Goal: Use online tool/utility: Utilize a website feature to perform a specific function

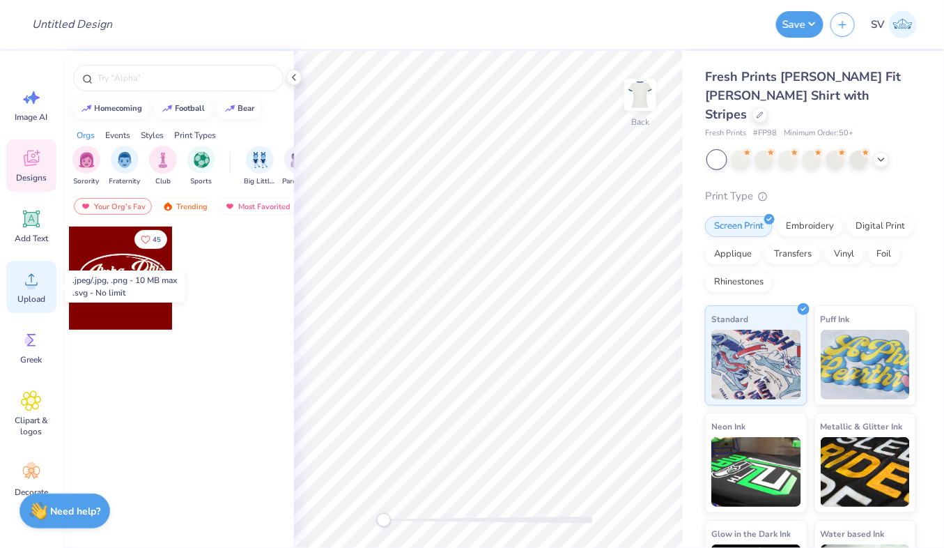
click at [36, 288] on icon at bounding box center [31, 279] width 21 height 21
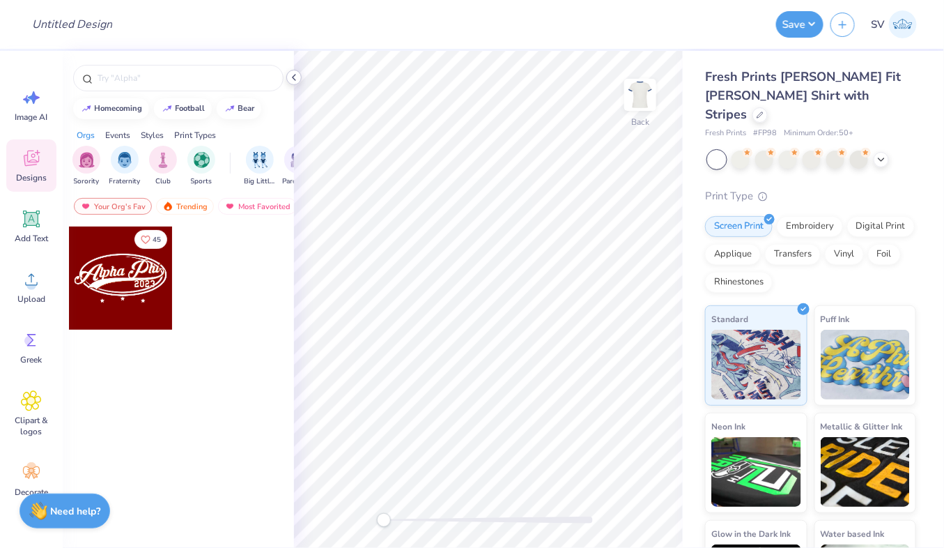
click at [299, 77] on icon at bounding box center [293, 77] width 11 height 11
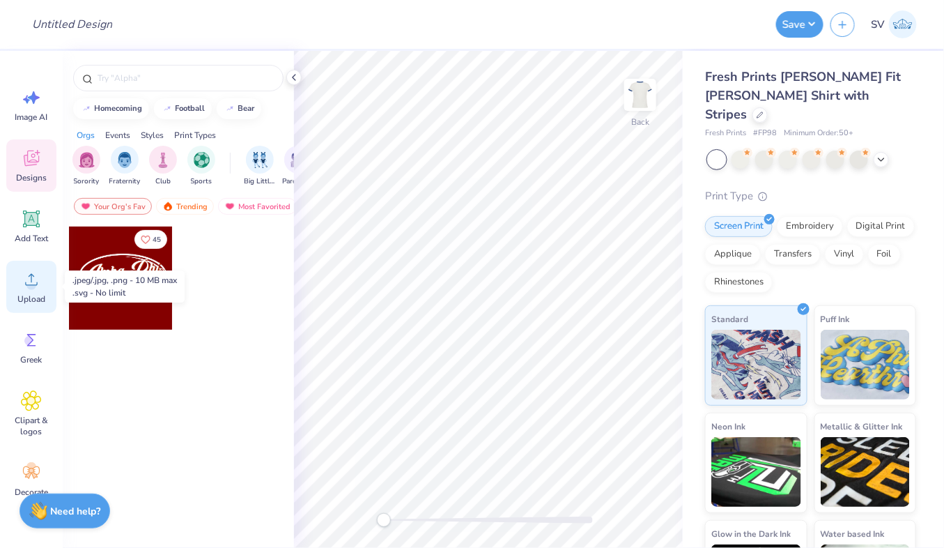
click at [29, 286] on circle at bounding box center [31, 285] width 10 height 10
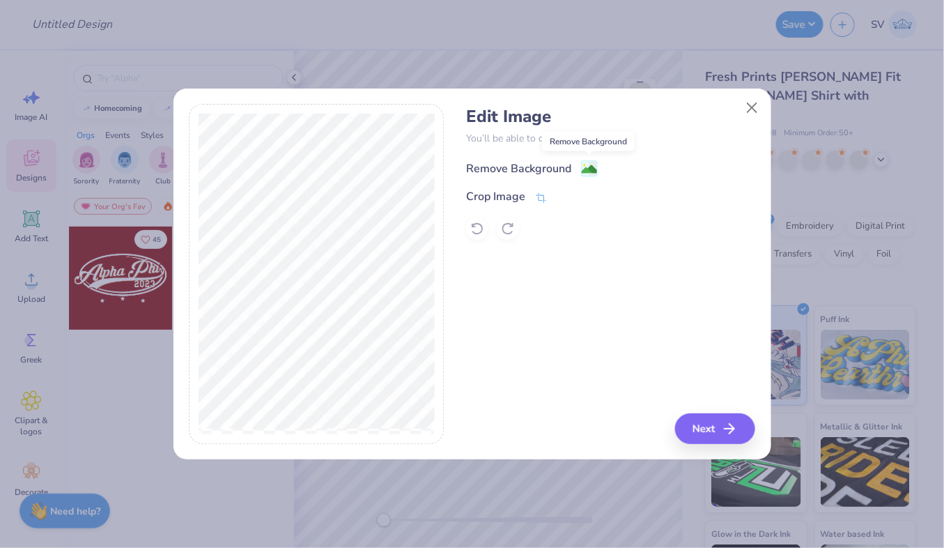
click at [587, 169] on image at bounding box center [589, 169] width 15 height 15
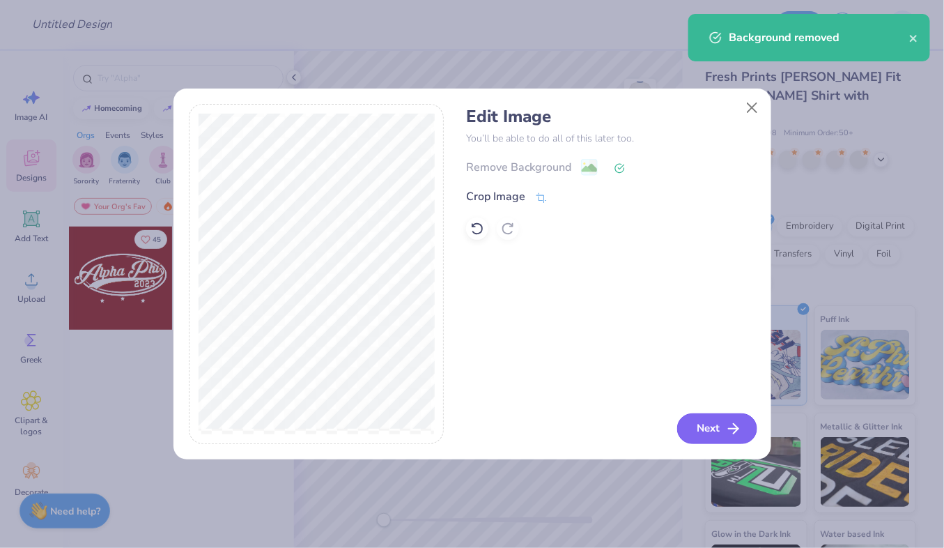
click at [715, 432] on button "Next" at bounding box center [717, 428] width 80 height 31
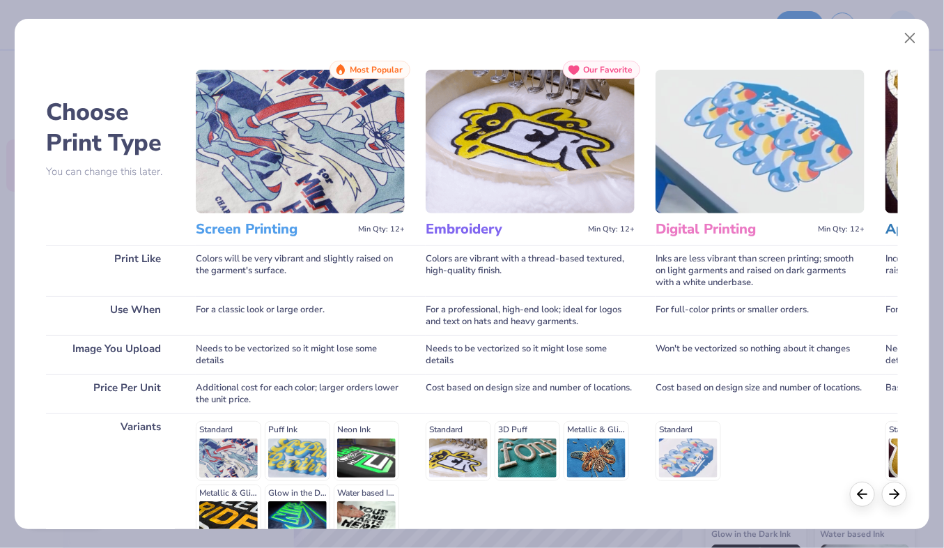
scroll to position [145, 0]
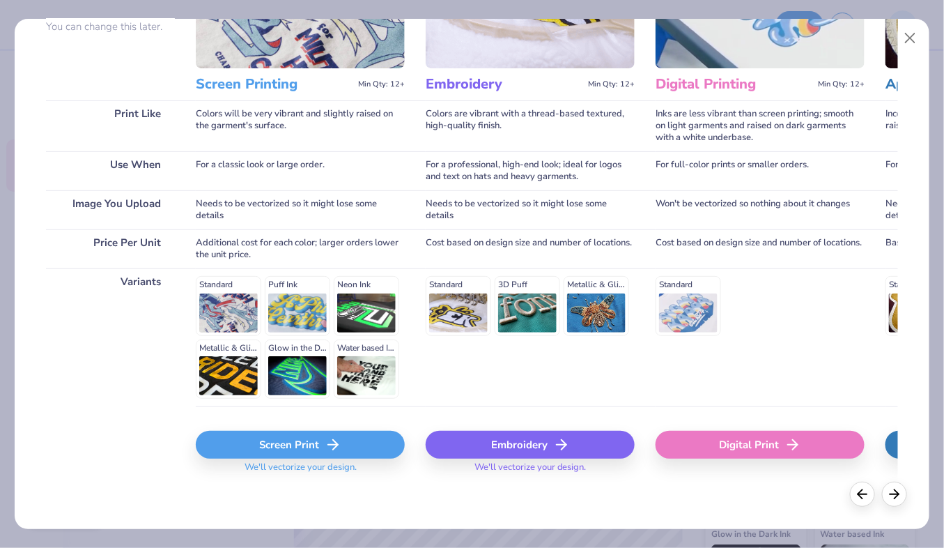
click at [352, 450] on div "Screen Print" at bounding box center [300, 444] width 209 height 28
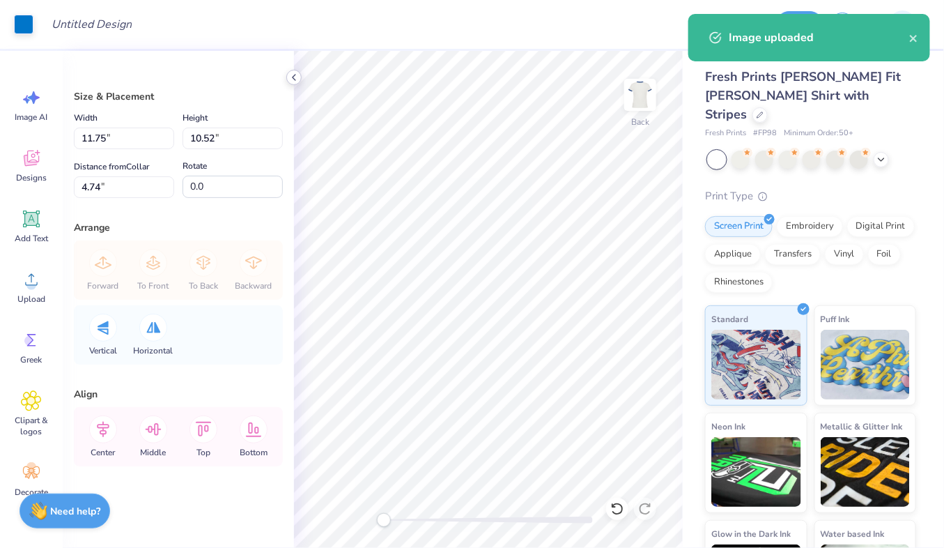
click at [295, 78] on icon at bounding box center [293, 77] width 11 height 11
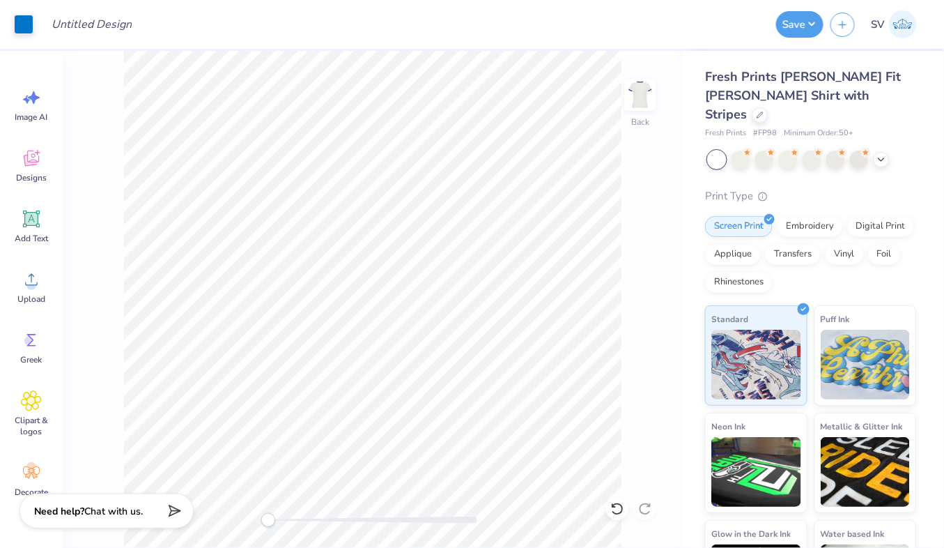
type input "4.93"
type input "4.41"
type input "2.43"
type input "2.17"
type input "2.22"
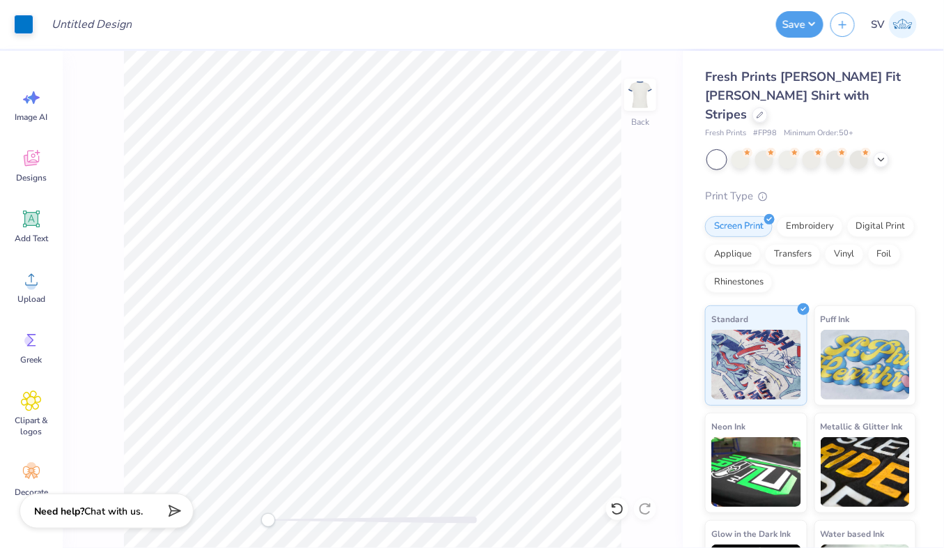
click at [665, 311] on div "Back" at bounding box center [373, 299] width 620 height 497
